Goal: Find contact information: Find contact information

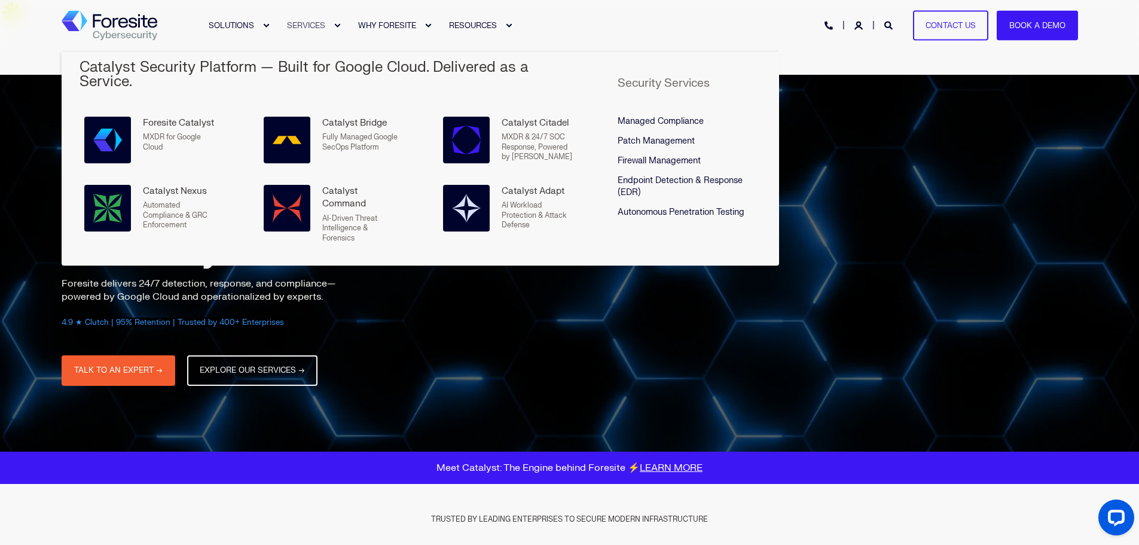
click at [288, 28] on link "SERVICES" at bounding box center [307, 25] width 71 height 51
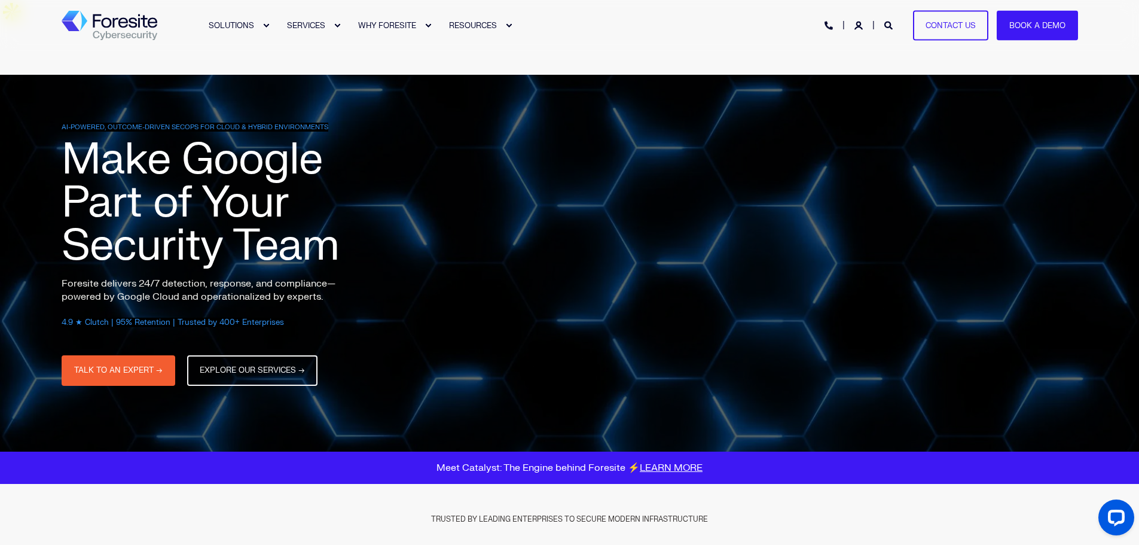
click at [739, 23] on div "SOLUTIONS SERVICES WHY FORESITE RESOURCES PHONE HOTLINE: [PHONE_NUMBER] Contact…" at bounding box center [570, 25] width 1017 height 27
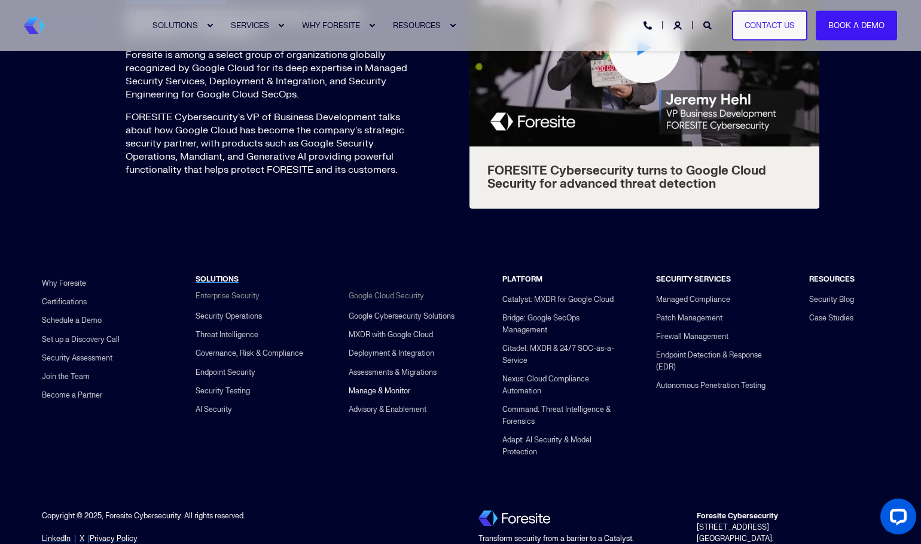
scroll to position [4562, 0]
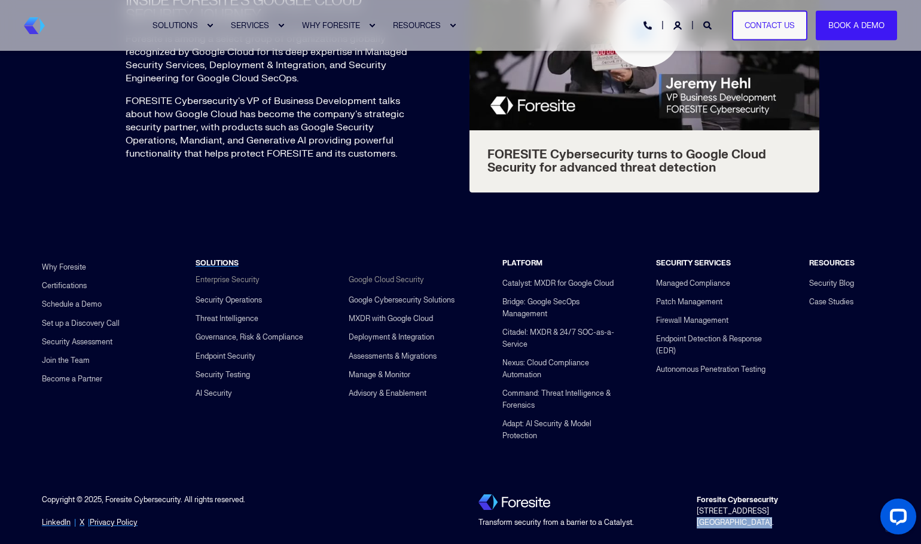
drag, startPoint x: 703, startPoint y: 483, endPoint x: 757, endPoint y: 481, distance: 53.3
click at [757, 490] on div "Foresite Cybersecurity [STREET_ADDRESS]." at bounding box center [788, 512] width 218 height 44
copy span "[GEOGRAPHIC_DATA], [GEOGRAPHIC_DATA]"
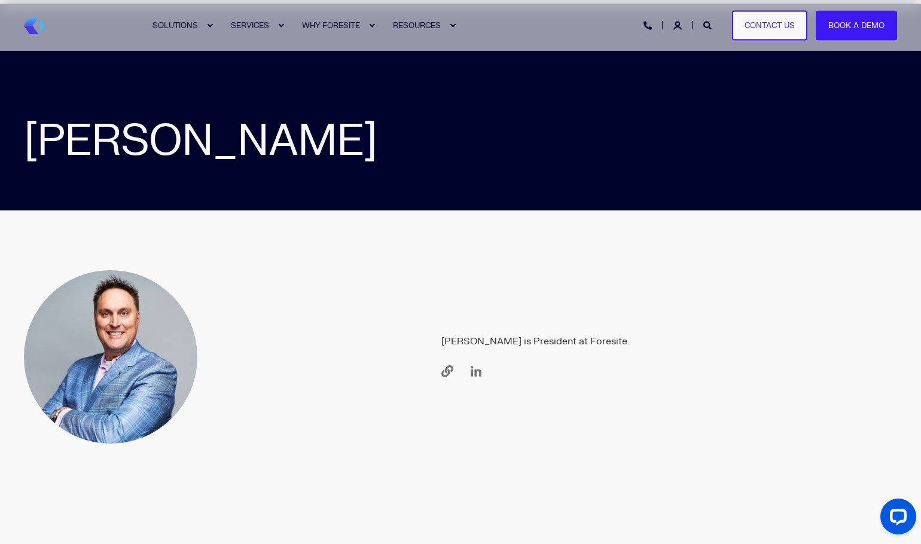
scroll to position [250, 0]
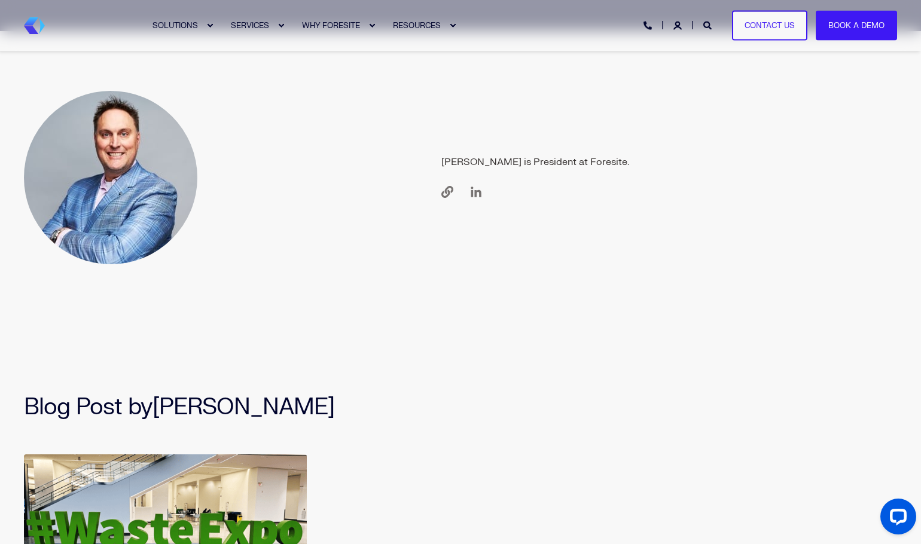
click at [177, 160] on img at bounding box center [110, 177] width 173 height 173
click at [576, 151] on span "[PERSON_NAME] is President at Foresite." at bounding box center [535, 162] width 188 height 22
click at [477, 186] on link "Go to linkedin" at bounding box center [472, 192] width 20 height 12
